Goal: Task Accomplishment & Management: Complete application form

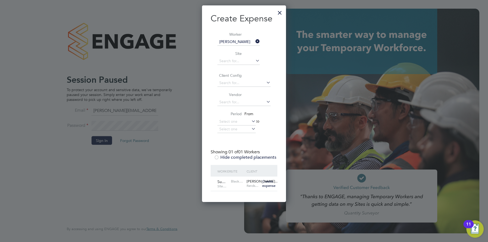
scroll to position [196, 84]
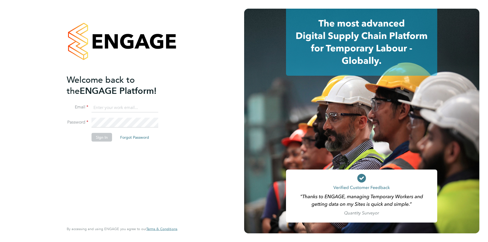
type input "[PERSON_NAME][EMAIL_ADDRESS][PERSON_NAME][DOMAIN_NAME]"
click at [101, 135] on button "Sign In" at bounding box center [101, 137] width 21 height 9
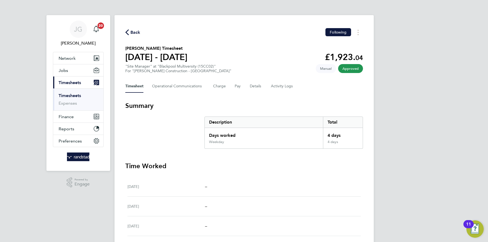
click at [78, 96] on link "Timesheets" at bounding box center [70, 95] width 22 height 5
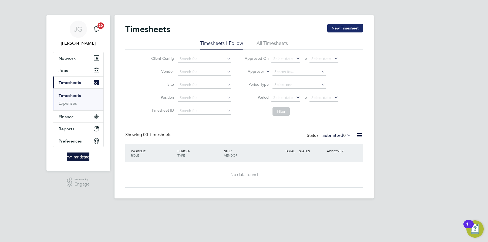
click at [353, 27] on button "New Timesheet" at bounding box center [345, 28] width 36 height 9
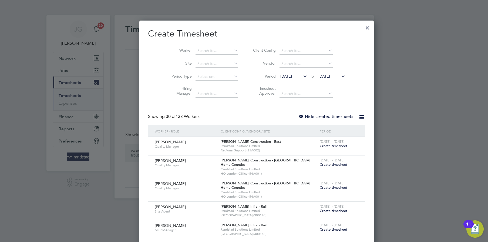
scroll to position [1156, 209]
click at [207, 51] on input at bounding box center [216, 51] width 42 height 8
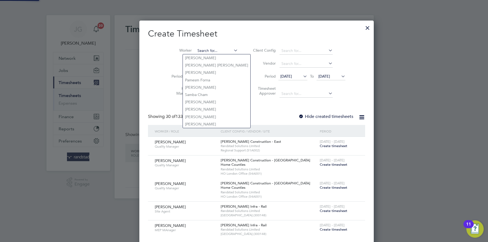
click at [207, 51] on input at bounding box center [216, 51] width 42 height 8
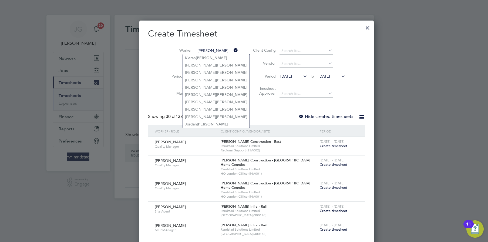
click at [195, 51] on input "mcdonald" at bounding box center [216, 51] width 42 height 8
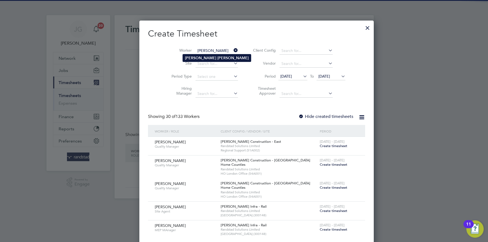
click at [191, 58] on b "Joseph" at bounding box center [200, 58] width 31 height 5
type input "Joseph Mcdonald"
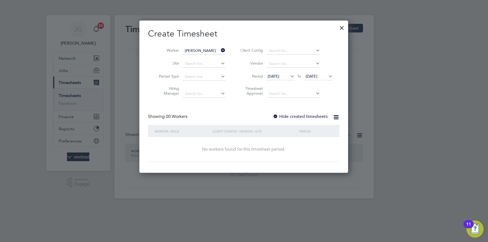
scroll to position [152, 209]
click at [285, 119] on div "Showing 00 Workers Hide created timesheets" at bounding box center [243, 119] width 191 height 11
click at [284, 117] on label "Hide created timesheets" at bounding box center [300, 116] width 55 height 5
click at [323, 79] on span "23 Sep 2025" at bounding box center [318, 76] width 29 height 7
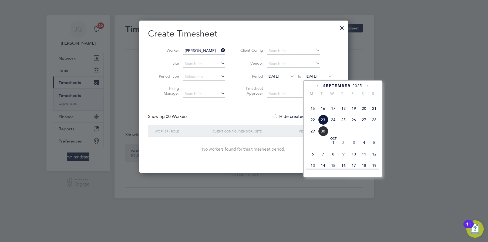
click at [324, 135] on span "30" at bounding box center [323, 131] width 10 height 10
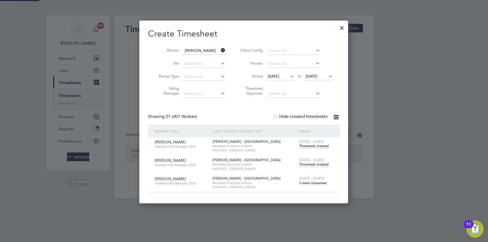
scroll to position [182, 209]
click at [319, 165] on span "Timesheet created" at bounding box center [313, 164] width 29 height 5
click at [220, 52] on icon at bounding box center [220, 50] width 0 height 8
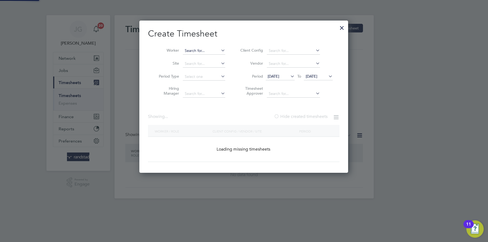
click at [203, 49] on input at bounding box center [204, 51] width 42 height 8
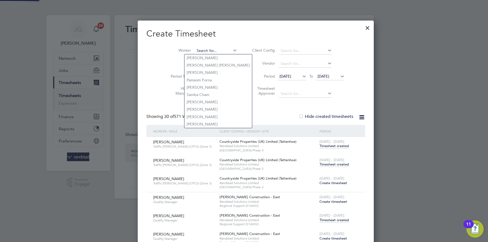
scroll to position [1757, 212]
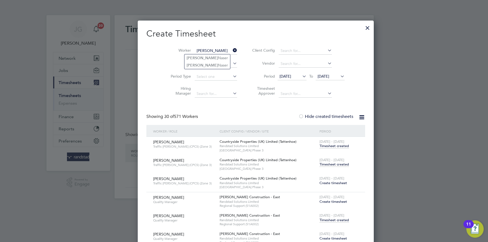
type input "suhail"
click at [206, 69] on li "Site" at bounding box center [202, 63] width 84 height 13
click at [202, 52] on input at bounding box center [216, 51] width 42 height 8
click at [204, 65] on li "Suhail Na ser" at bounding box center [206, 65] width 47 height 7
type input "[PERSON_NAME]"
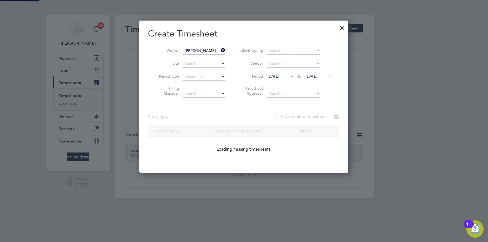
scroll to position [164, 209]
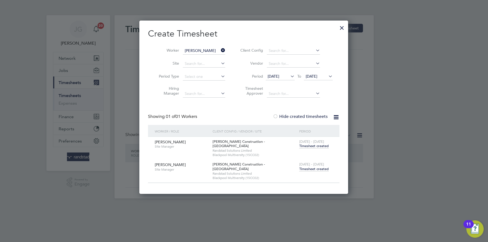
click at [308, 166] on span "Timesheet created" at bounding box center [313, 168] width 29 height 5
click at [220, 49] on icon at bounding box center [220, 50] width 0 height 8
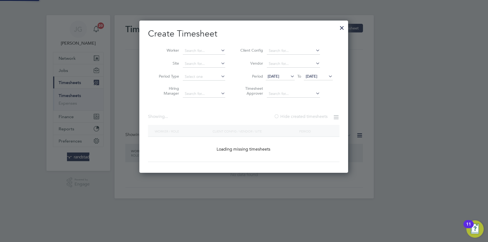
scroll to position [152, 209]
click at [196, 52] on input at bounding box center [204, 51] width 42 height 8
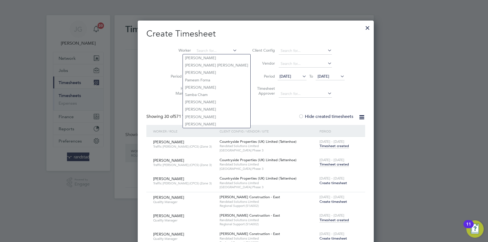
click at [362, 28] on div at bounding box center [367, 27] width 10 height 10
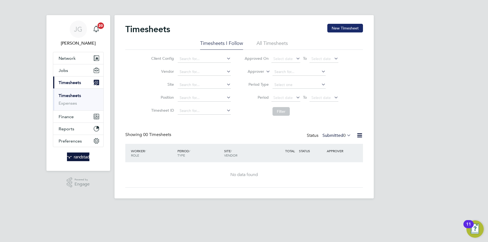
click at [350, 32] on button "New Timesheet" at bounding box center [345, 28] width 36 height 9
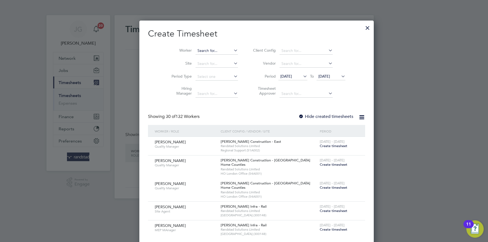
click at [212, 52] on input at bounding box center [216, 51] width 42 height 8
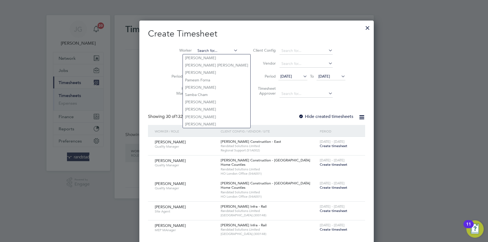
scroll to position [1156, 209]
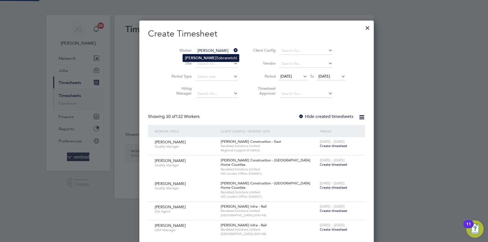
click at [206, 56] on li "Vitalie Sobranetchi" at bounding box center [211, 57] width 56 height 7
type input "Vitalie Sobranetchi"
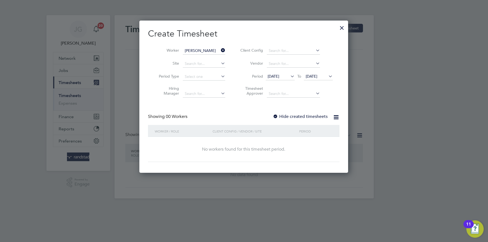
scroll to position [152, 209]
click at [327, 75] on icon at bounding box center [327, 76] width 0 height 8
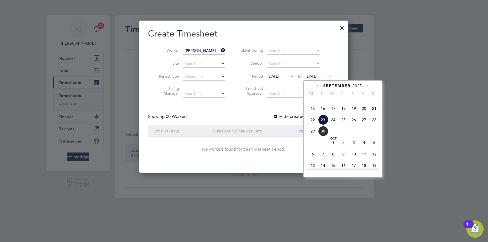
click at [323, 136] on span "30" at bounding box center [323, 131] width 10 height 10
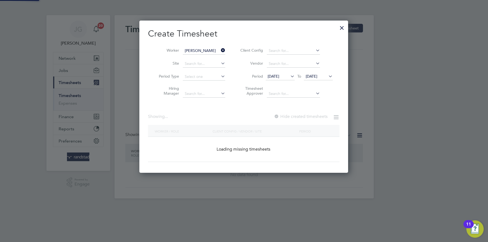
scroll to position [146, 209]
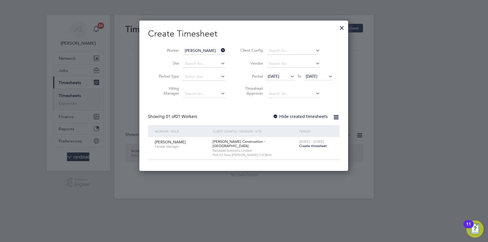
click at [310, 146] on span "Create timesheet" at bounding box center [313, 145] width 28 height 5
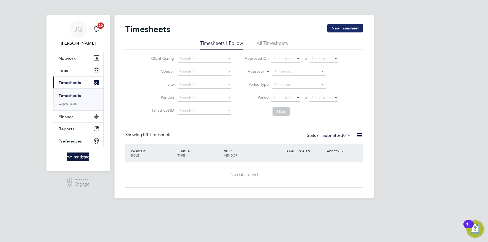
click at [349, 28] on button "New Timesheet" at bounding box center [345, 28] width 36 height 9
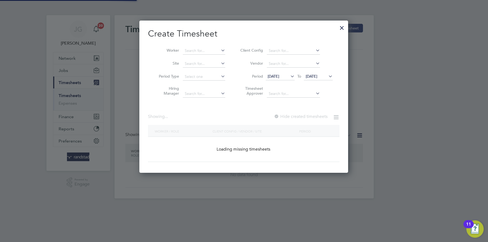
scroll to position [152, 209]
click at [349, 28] on div at bounding box center [244, 121] width 488 height 242
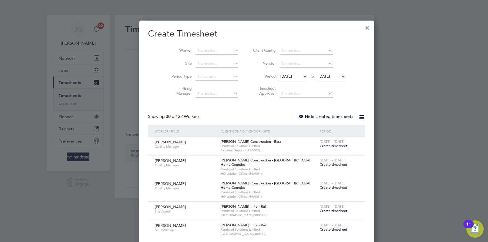
scroll to position [1156, 209]
click at [209, 48] on input at bounding box center [216, 51] width 42 height 8
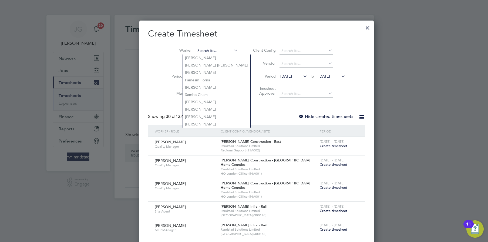
type input "b"
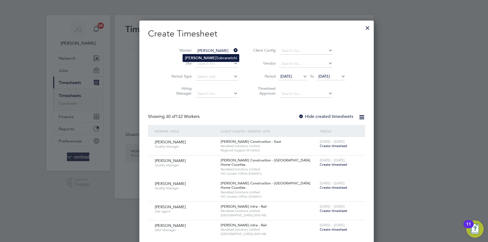
click at [209, 55] on li "Vitalie Sobranetchi" at bounding box center [211, 57] width 56 height 7
type input "Vitalie Sobranetchi"
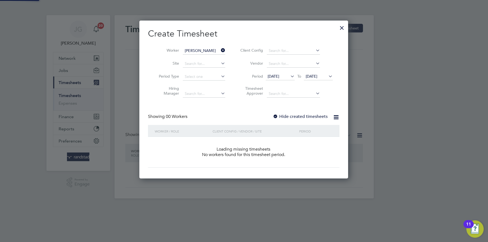
scroll to position [152, 209]
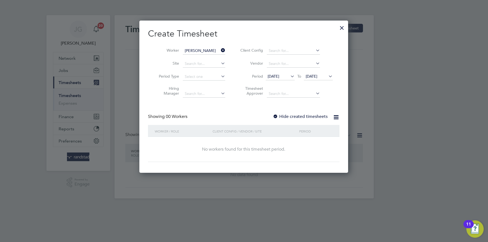
click at [317, 76] on span "23 Sep 2025" at bounding box center [312, 76] width 12 height 5
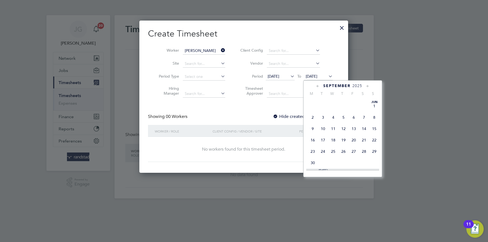
scroll to position [202, 0]
click at [323, 136] on span "30" at bounding box center [323, 131] width 10 height 10
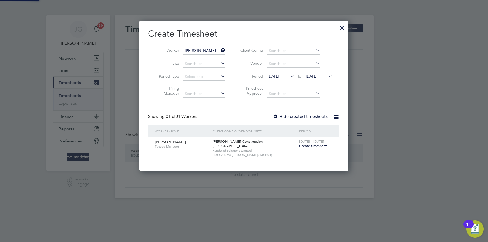
scroll to position [146, 209]
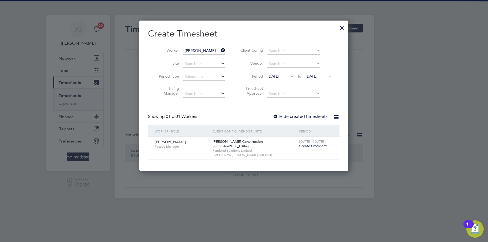
click at [304, 117] on label "Hide created timesheets" at bounding box center [300, 116] width 55 height 5
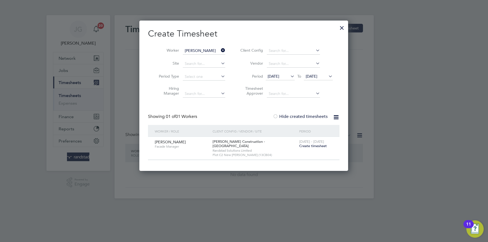
click at [317, 77] on span "30 Sep 2025" at bounding box center [312, 76] width 12 height 5
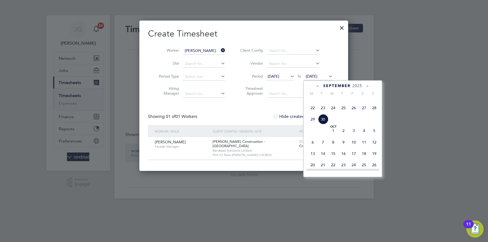
click at [321, 124] on span "30" at bounding box center [323, 119] width 10 height 10
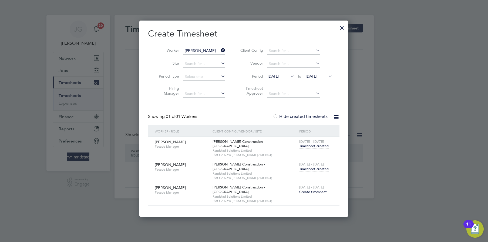
click at [313, 166] on span "Timesheet created" at bounding box center [313, 168] width 29 height 5
click at [341, 27] on div at bounding box center [342, 27] width 10 height 10
